Goal: Task Accomplishment & Management: Complete application form

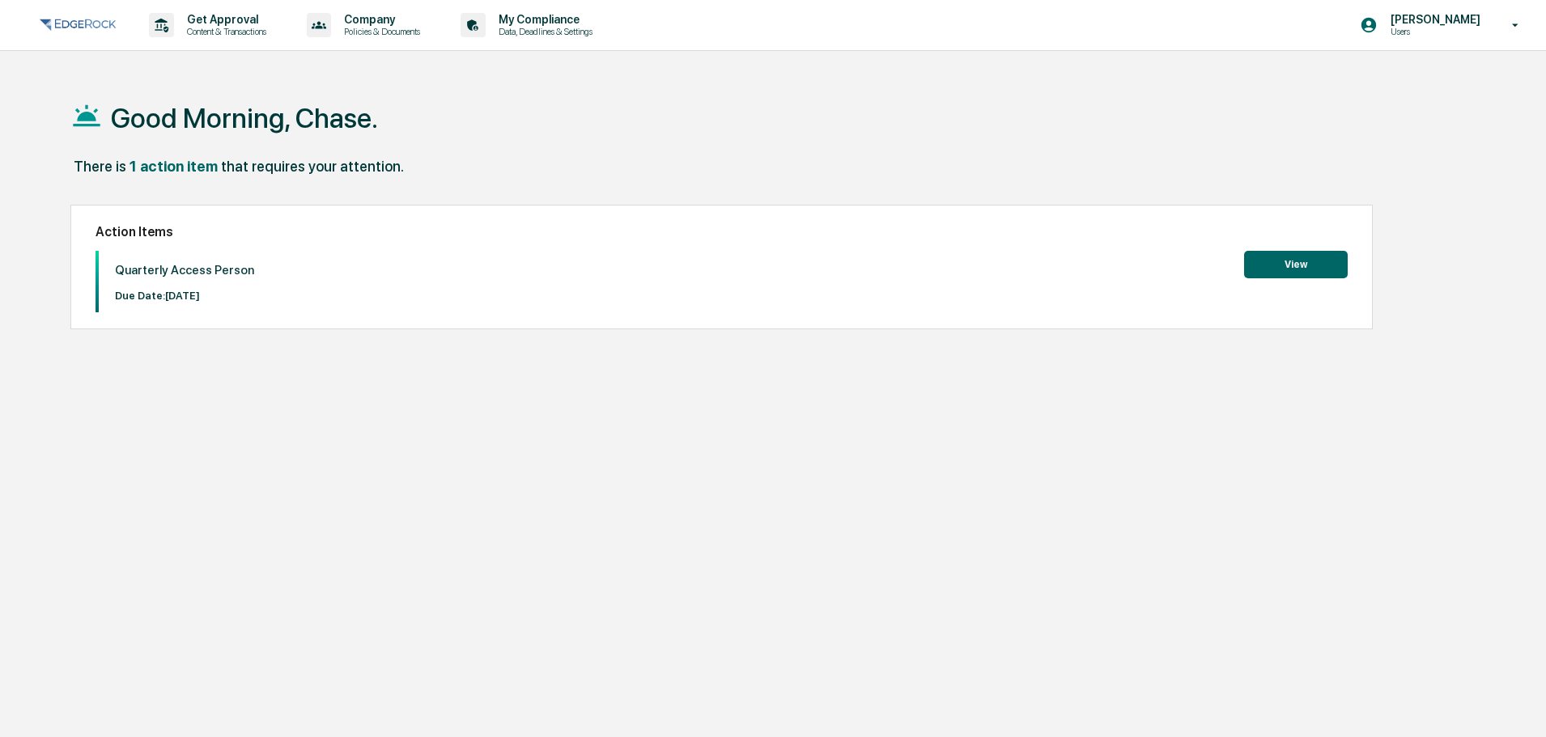
click at [1269, 268] on button "View" at bounding box center [1296, 265] width 104 height 28
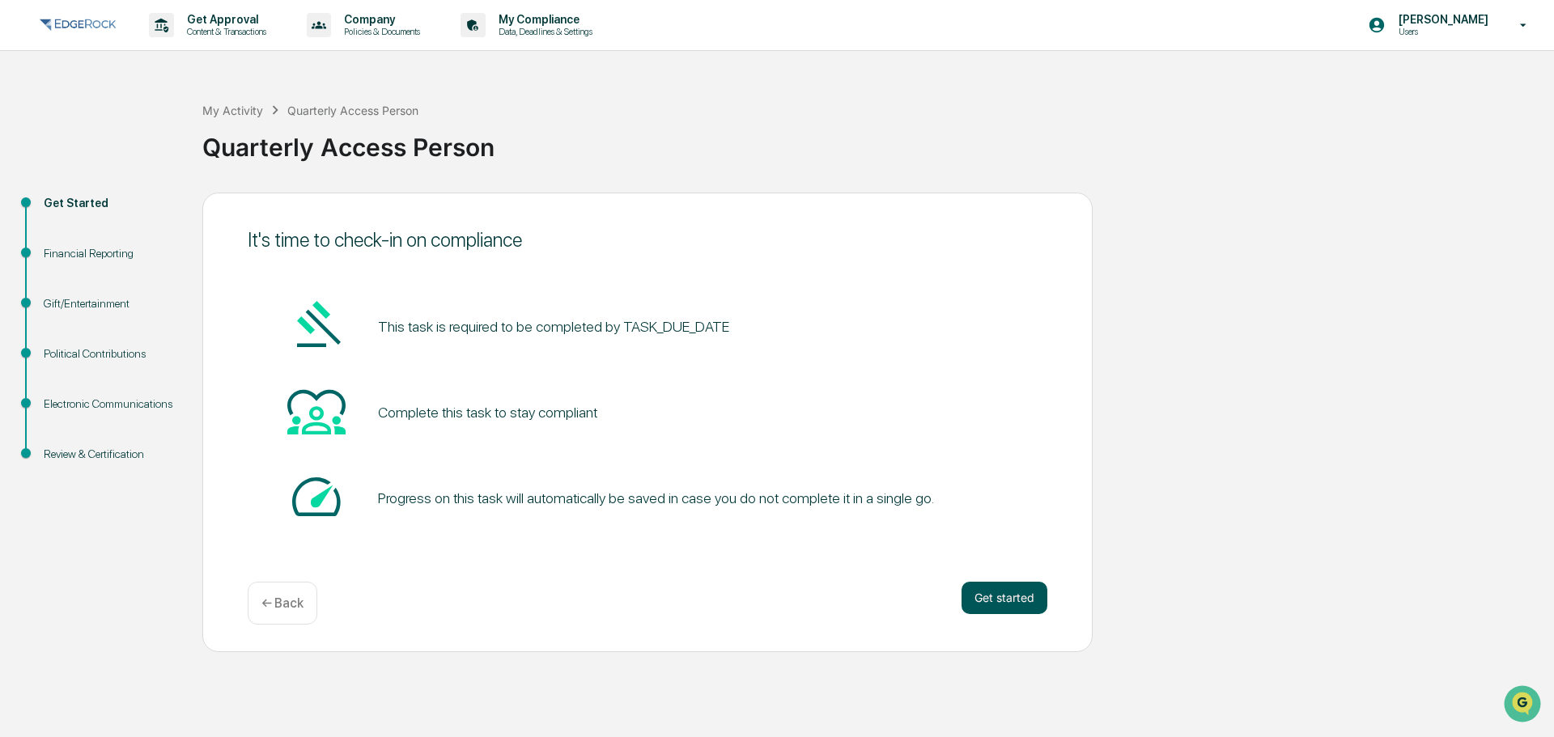
click at [1009, 594] on button "Get started" at bounding box center [1004, 598] width 86 height 32
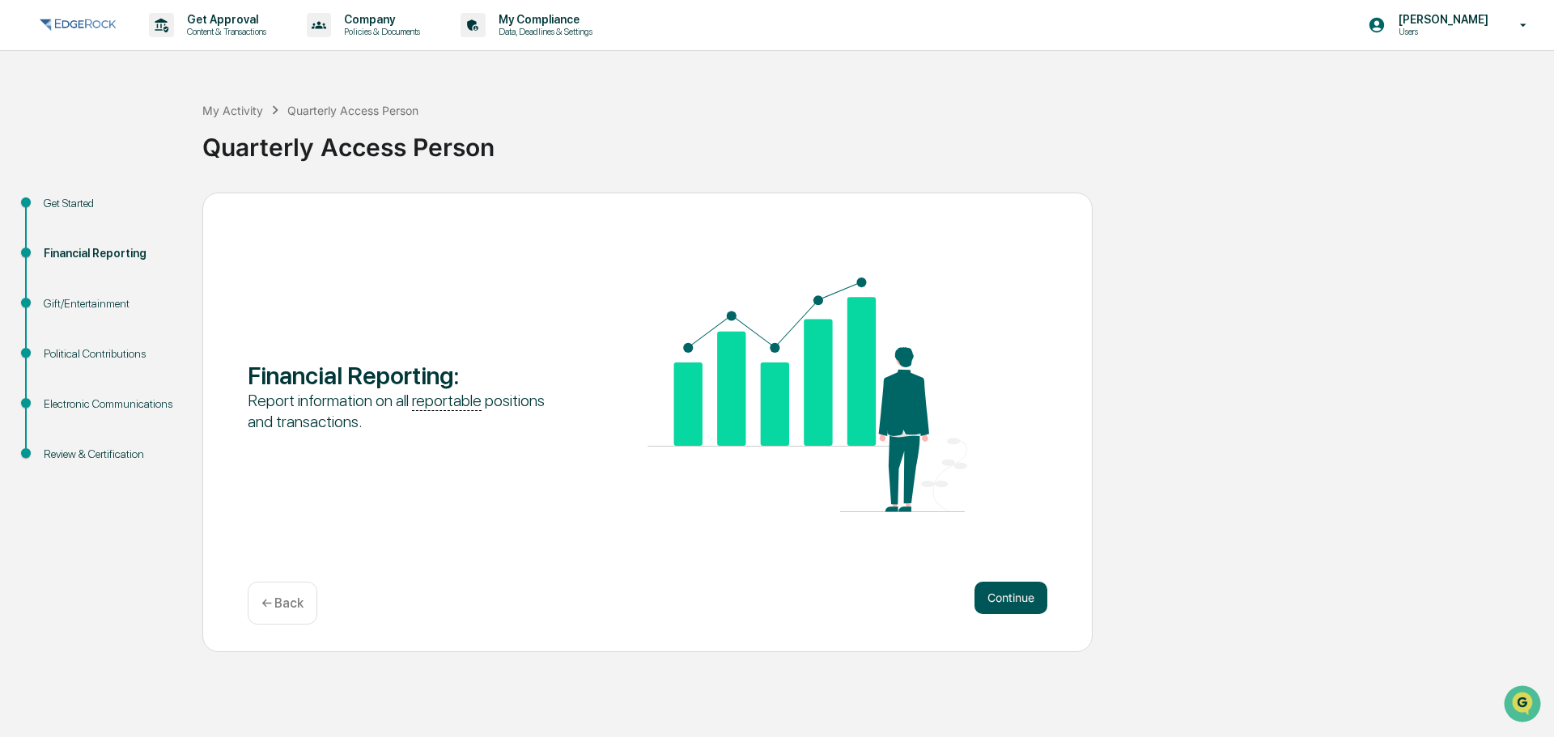
click at [1007, 595] on button "Continue" at bounding box center [1010, 598] width 73 height 32
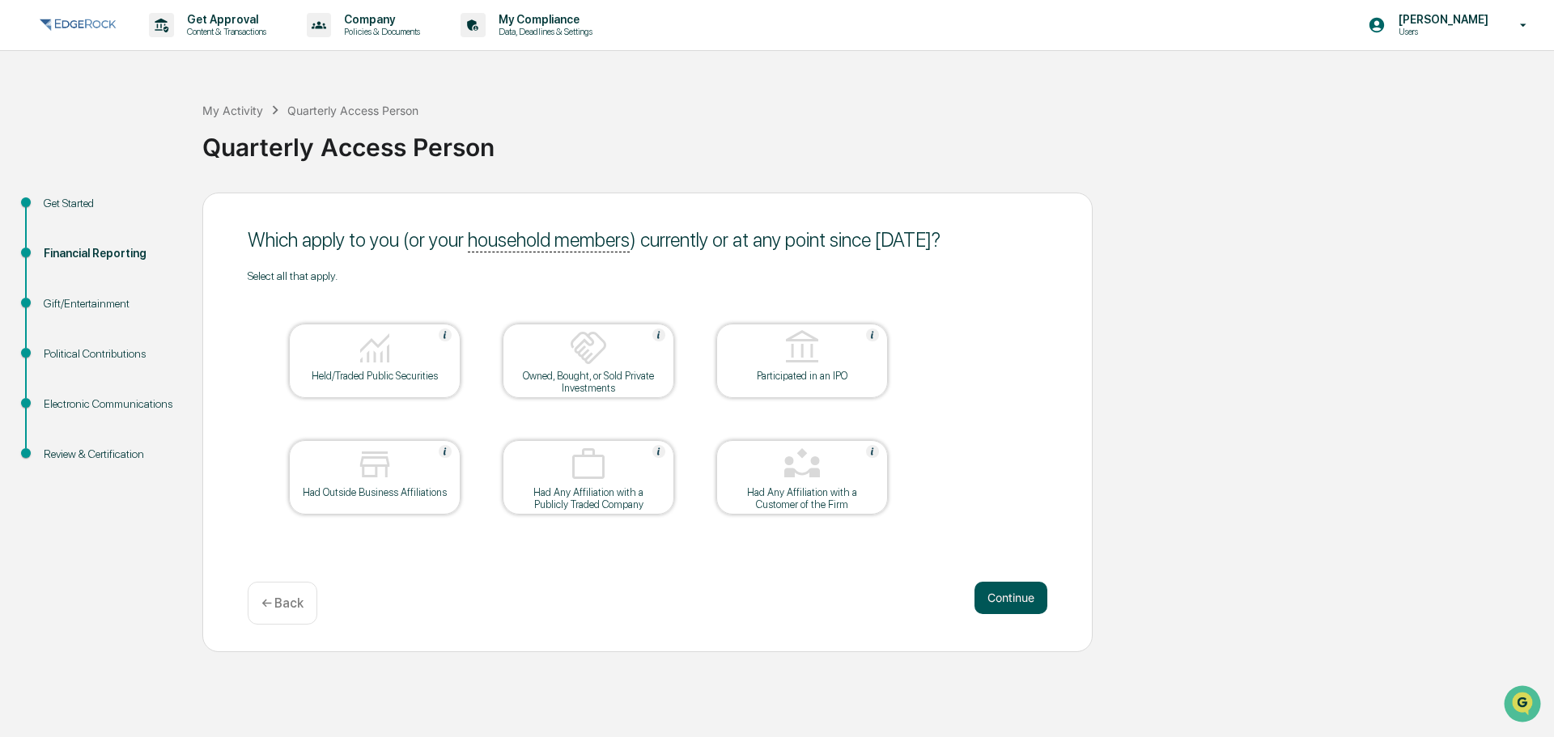
click at [1006, 595] on button "Continue" at bounding box center [1010, 598] width 73 height 32
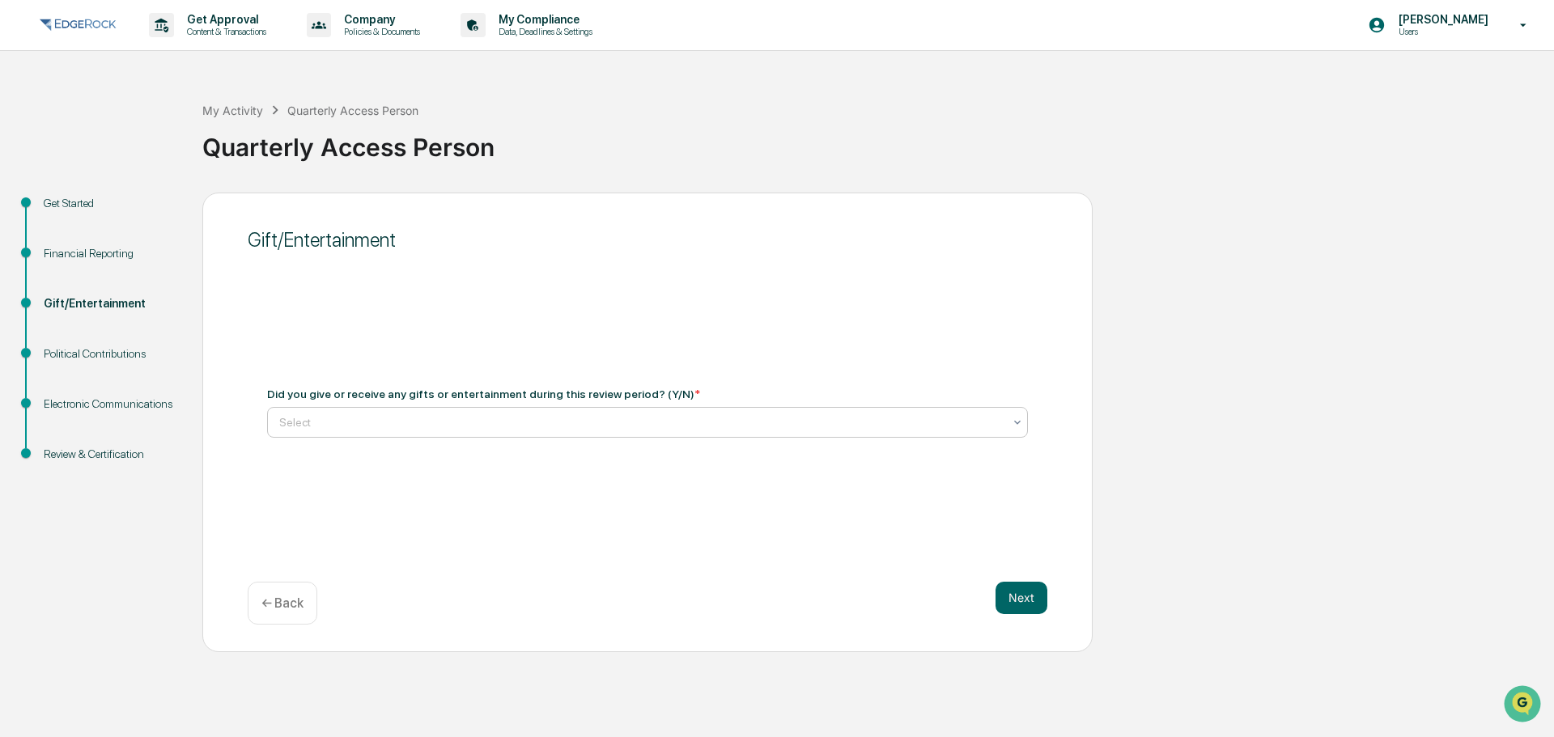
click at [590, 422] on div at bounding box center [641, 422] width 724 height 16
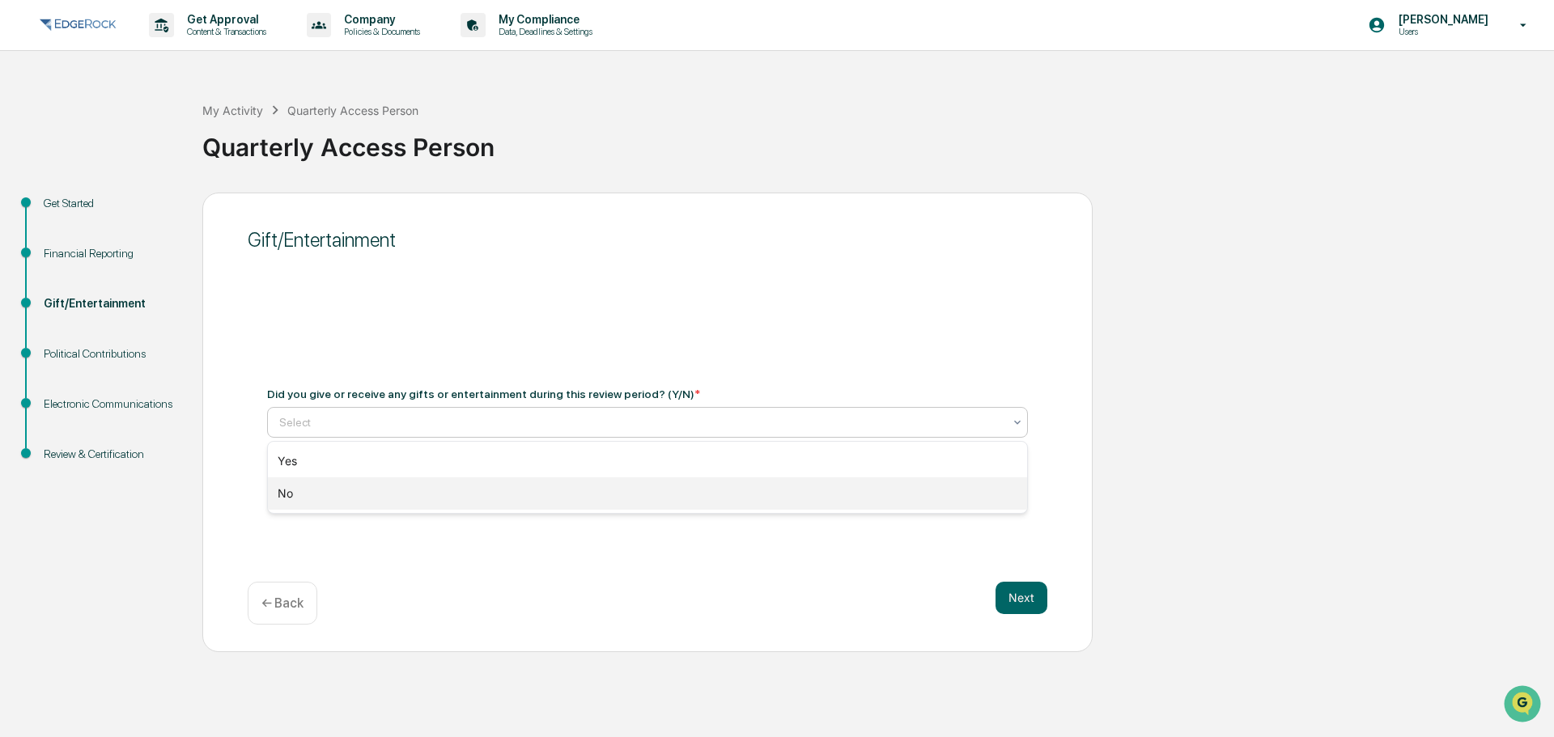
click at [579, 478] on div "No" at bounding box center [647, 494] width 759 height 32
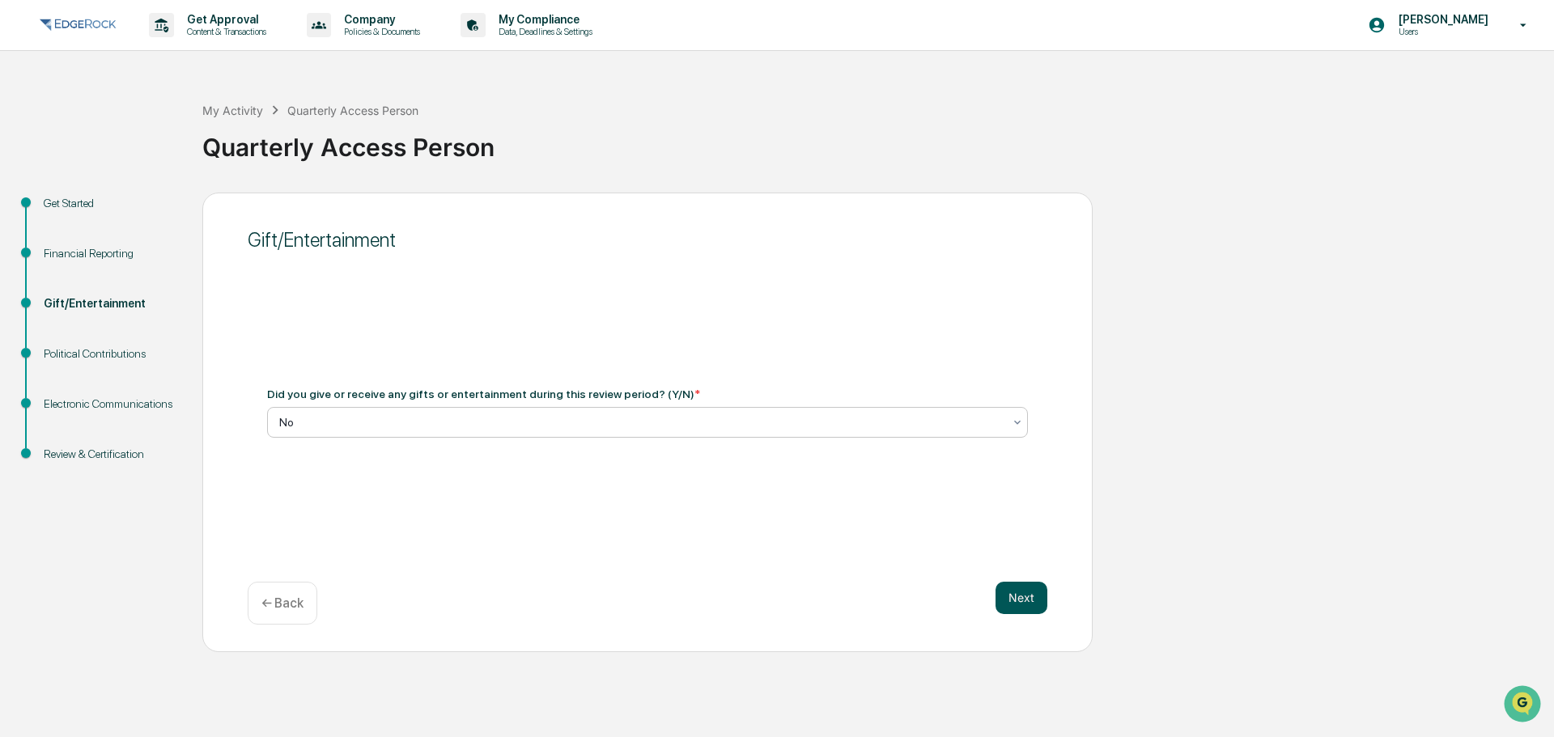
click at [1028, 594] on button "Next" at bounding box center [1021, 598] width 52 height 32
click at [613, 413] on div "Select" at bounding box center [641, 422] width 740 height 23
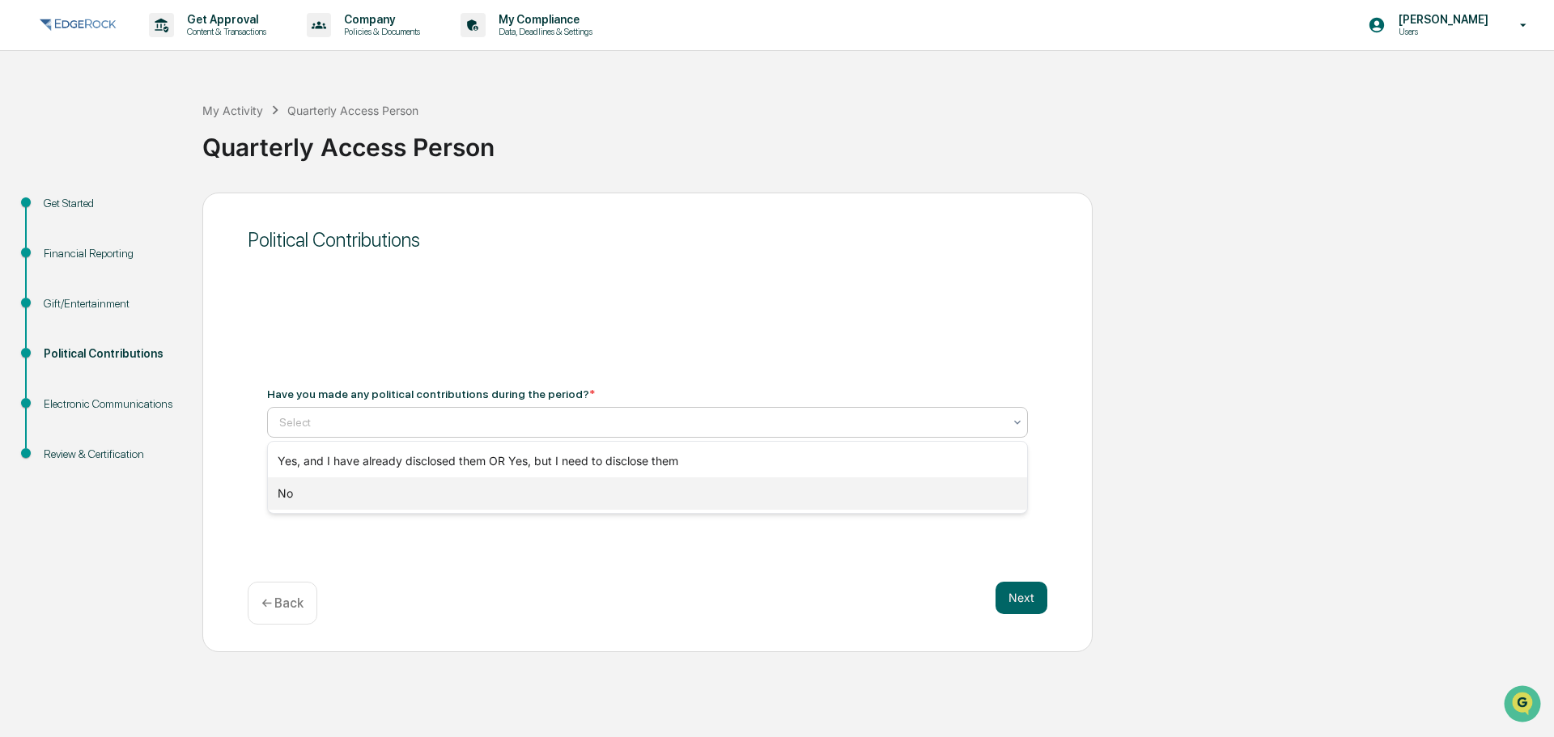
click at [577, 493] on div "No" at bounding box center [647, 494] width 759 height 32
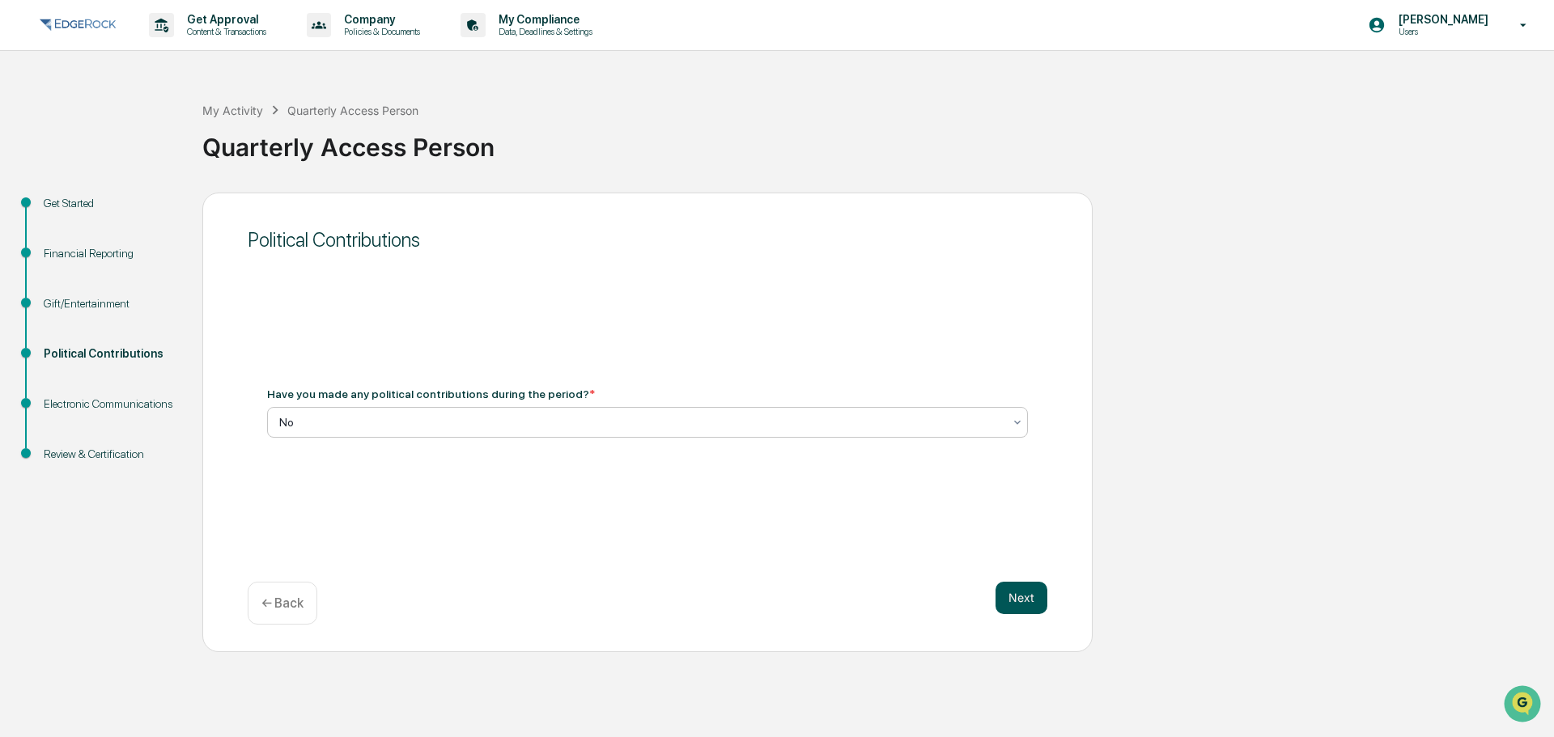
click at [1014, 582] on button "Next" at bounding box center [1021, 598] width 52 height 32
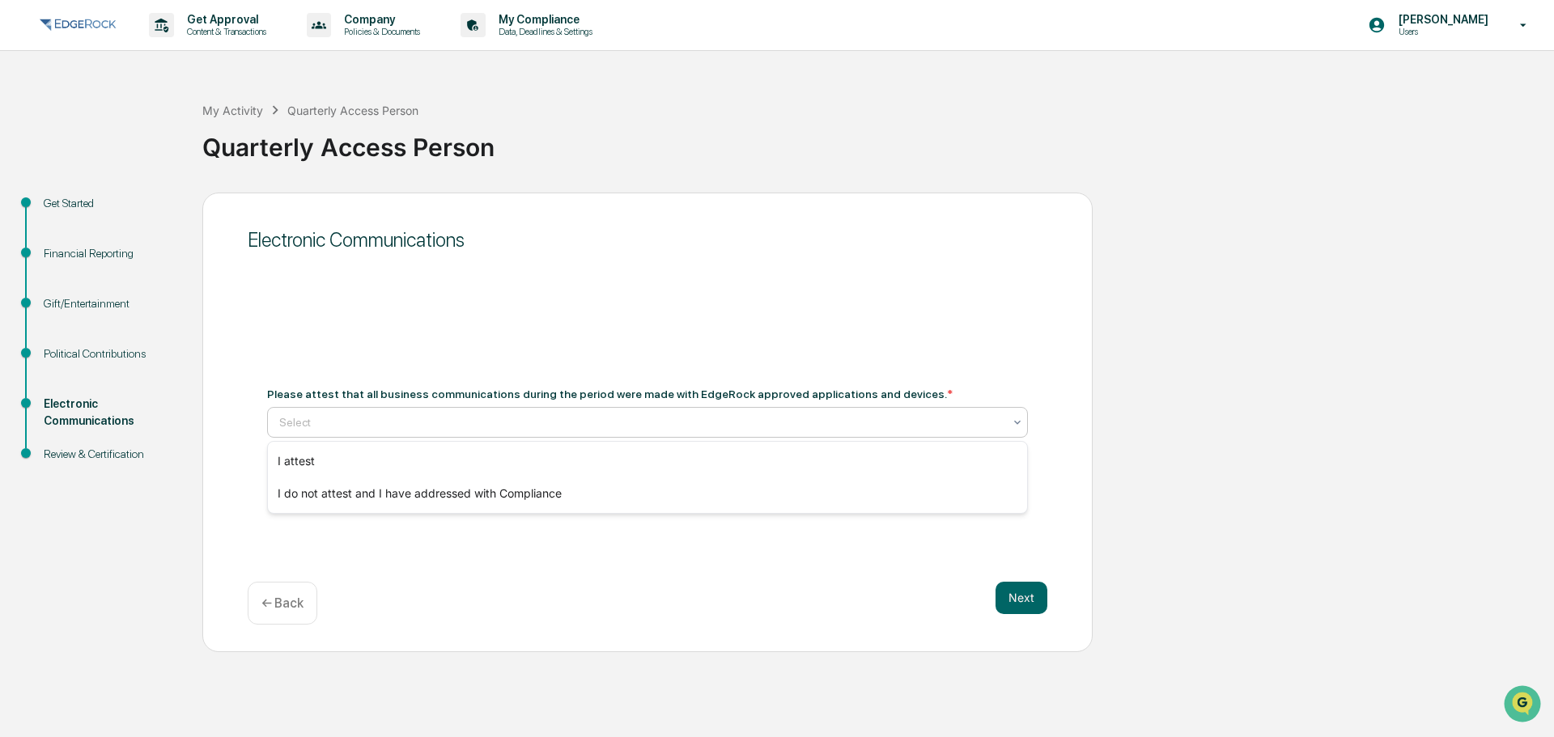
drag, startPoint x: 698, startPoint y: 425, endPoint x: 692, endPoint y: 431, distance: 8.6
click at [696, 425] on div at bounding box center [641, 422] width 724 height 16
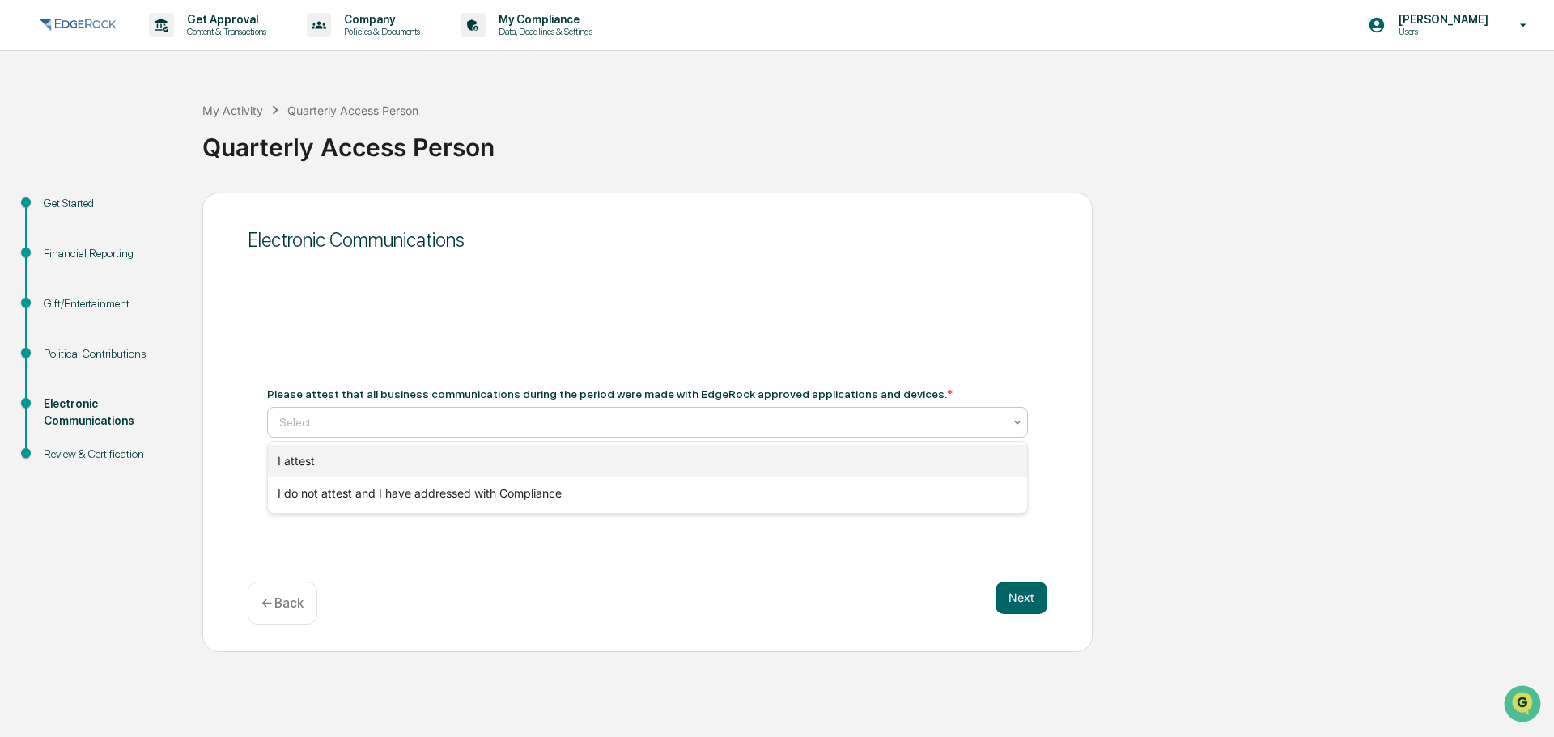
click at [596, 462] on div "I attest" at bounding box center [647, 461] width 759 height 32
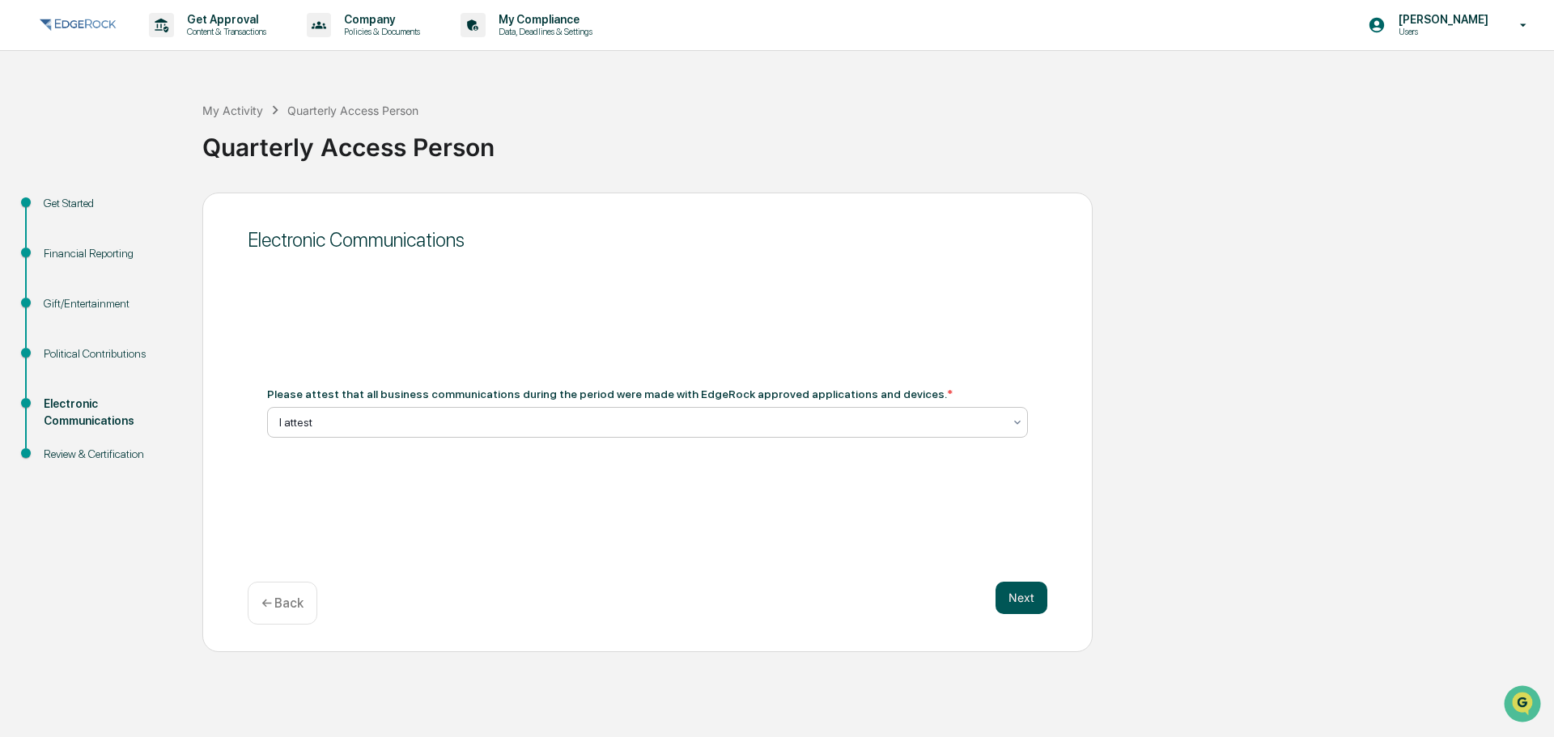
click at [1031, 598] on button "Next" at bounding box center [1021, 598] width 52 height 32
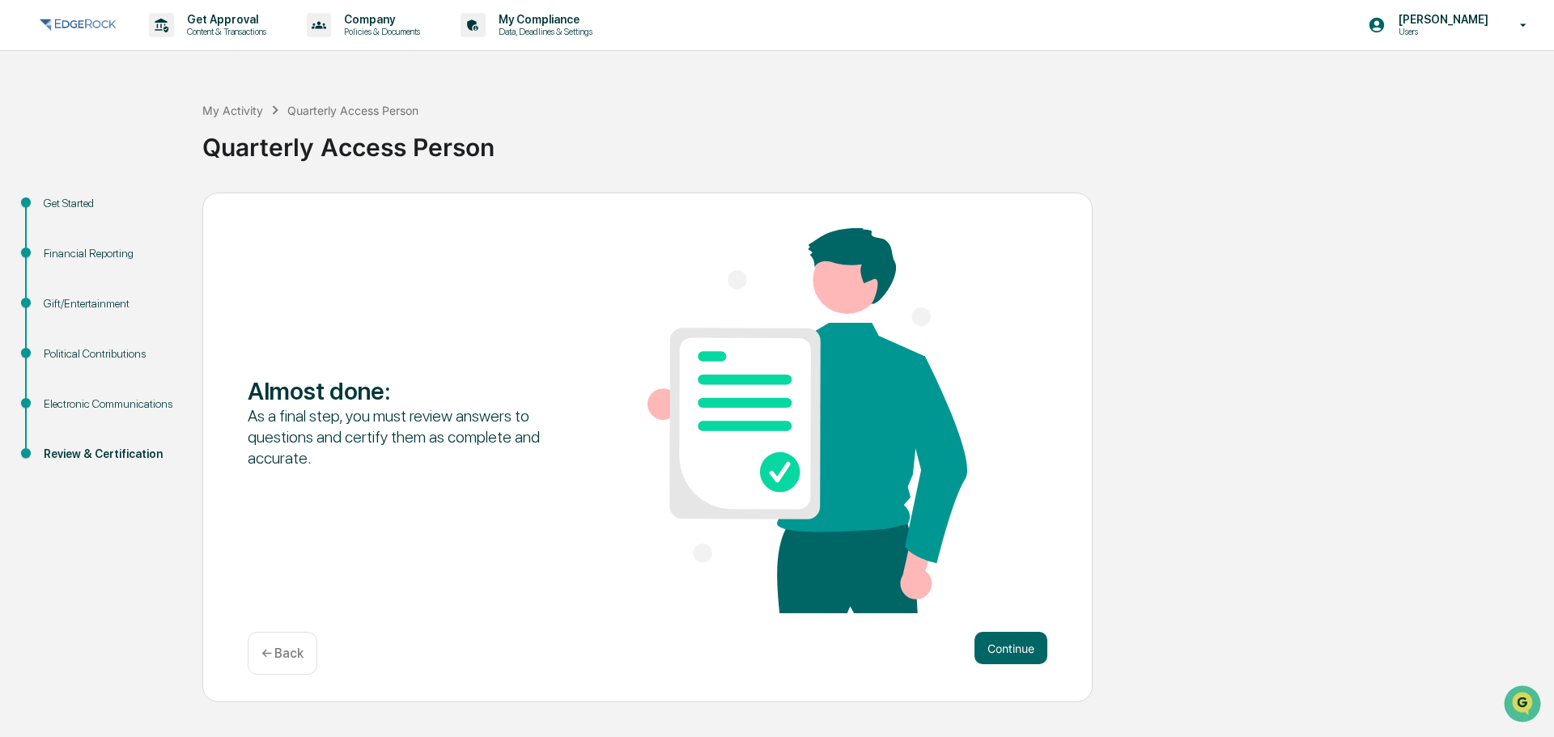
click at [1024, 600] on div "Almost done : As a final step, you must review answers to questions and certify…" at bounding box center [648, 422] width 800 height 388
click at [1028, 652] on button "Continue" at bounding box center [1010, 648] width 73 height 32
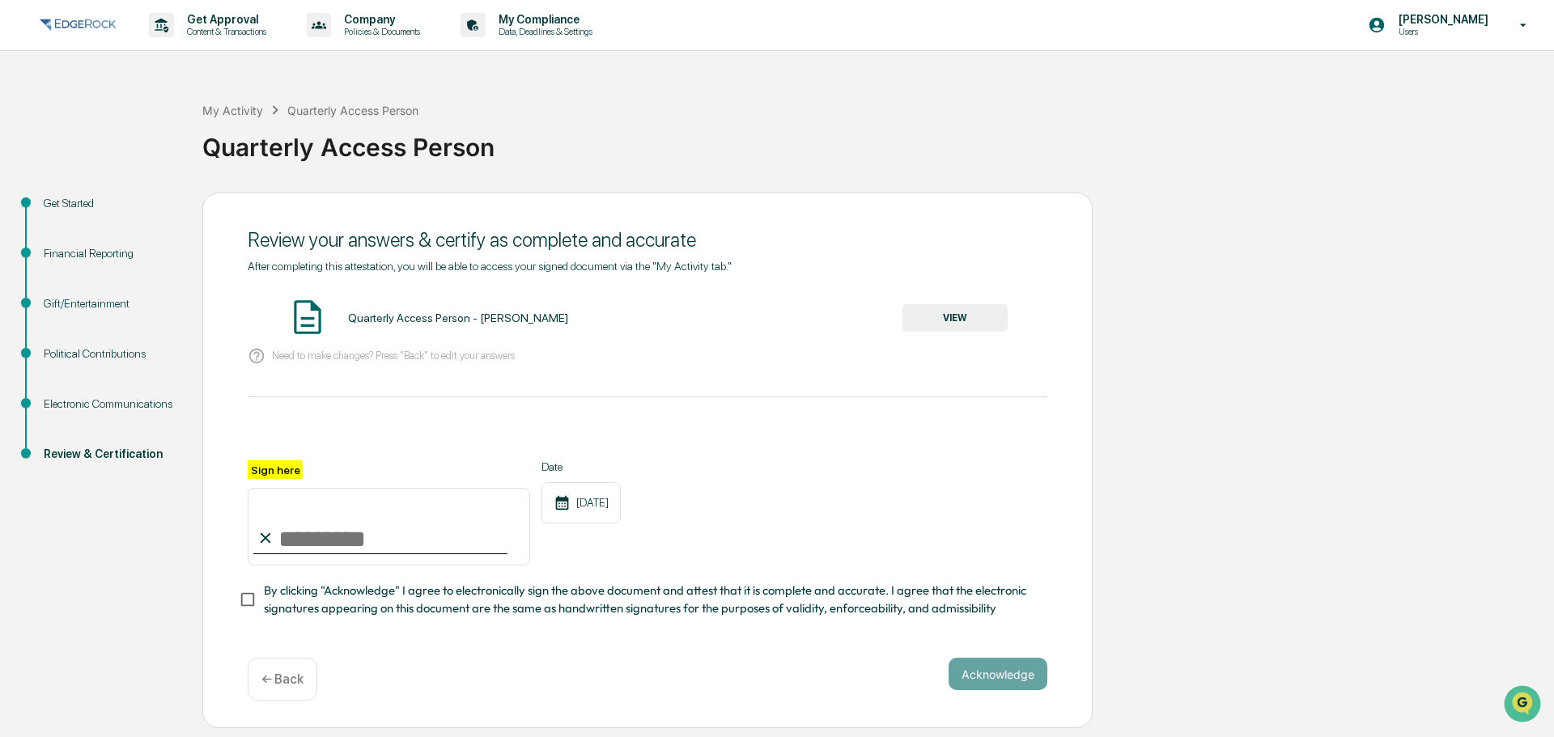
click at [292, 538] on input "Sign here" at bounding box center [389, 527] width 282 height 78
type input "**********"
click at [950, 316] on button "VIEW" at bounding box center [954, 318] width 105 height 28
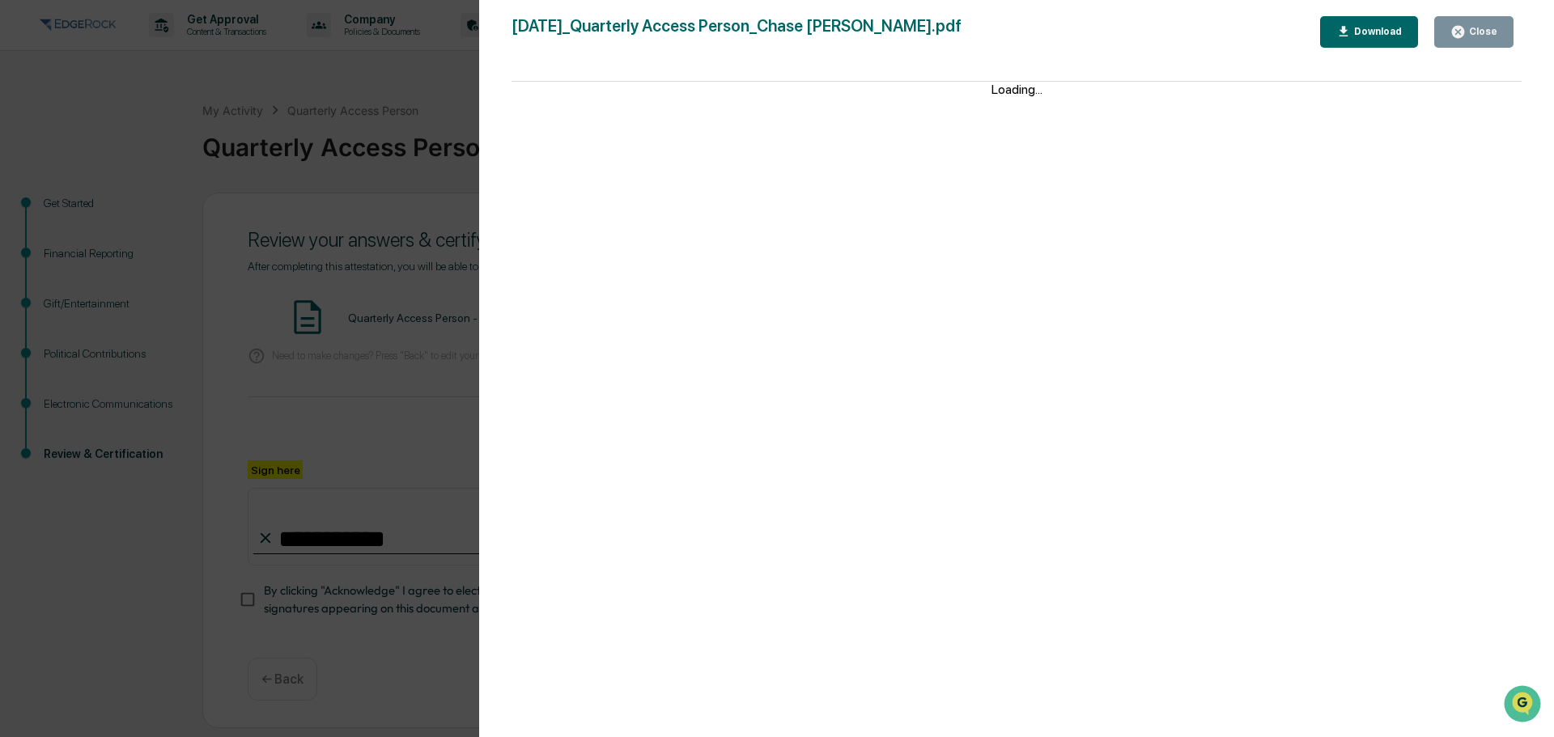
click at [1465, 25] on icon "button" at bounding box center [1457, 31] width 15 height 15
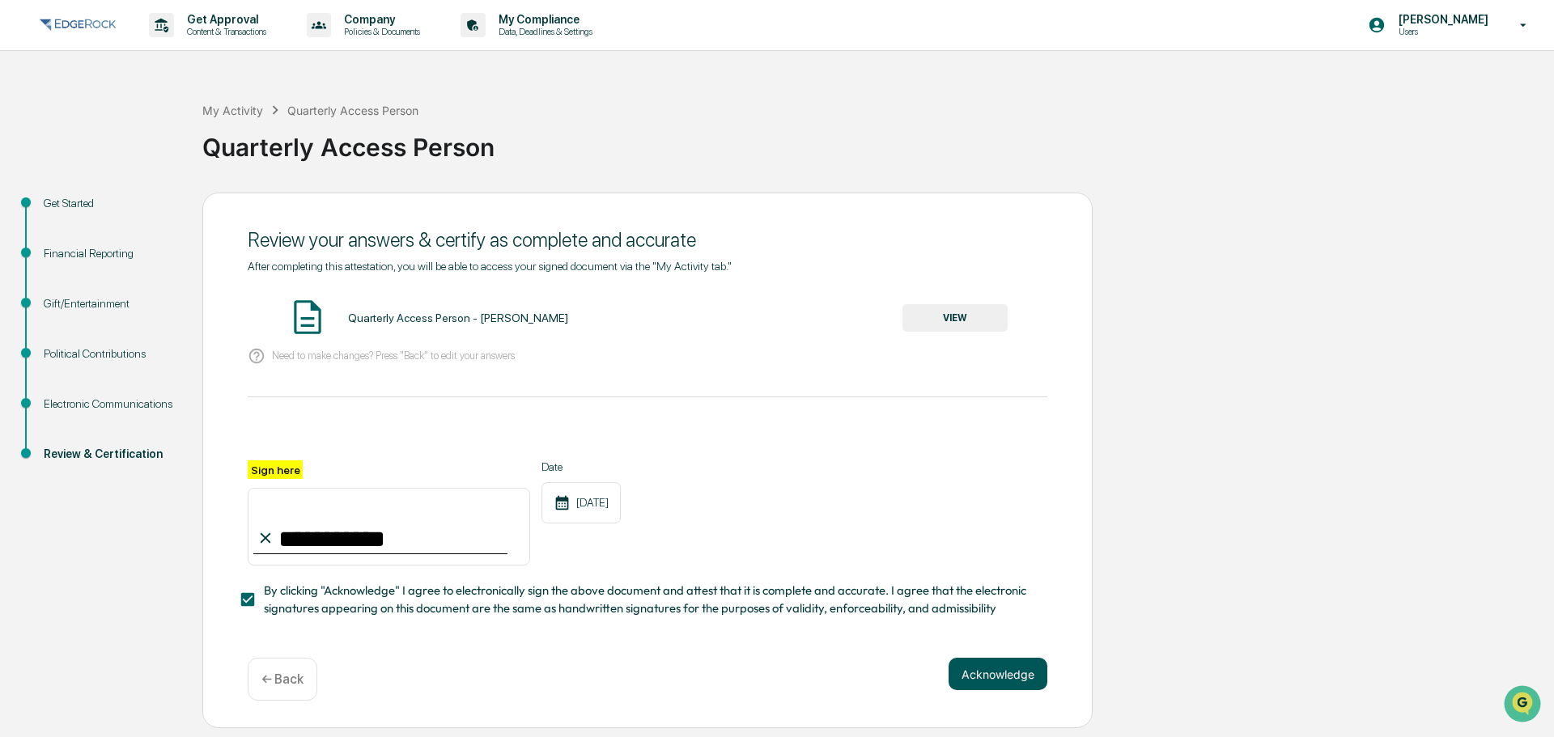
click at [987, 690] on button "Acknowledge" at bounding box center [998, 674] width 99 height 32
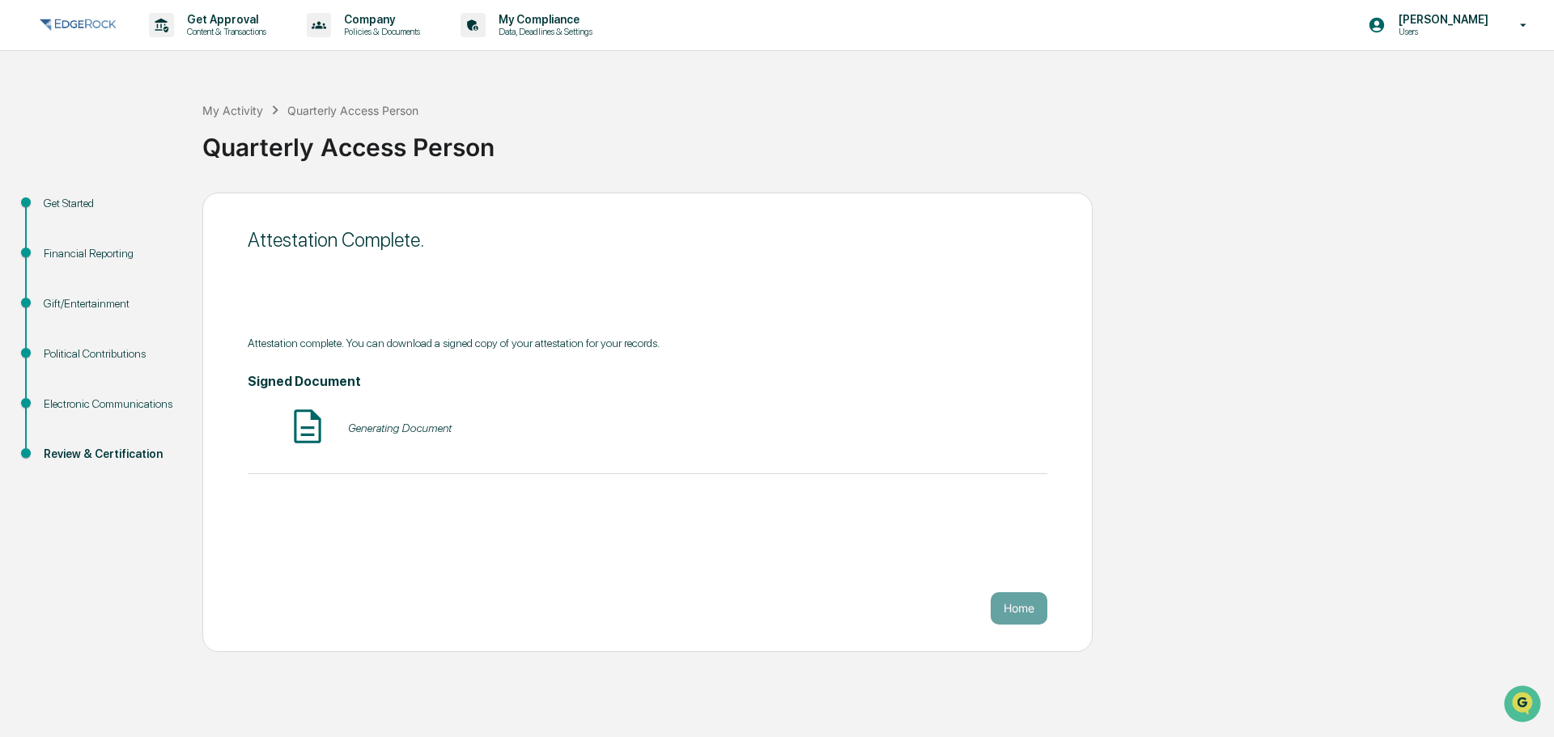
click at [352, 405] on div "Signed Document Generating Document" at bounding box center [648, 411] width 800 height 75
click at [1033, 621] on button "Home" at bounding box center [1019, 608] width 57 height 32
